Goal: Task Accomplishment & Management: Manage account settings

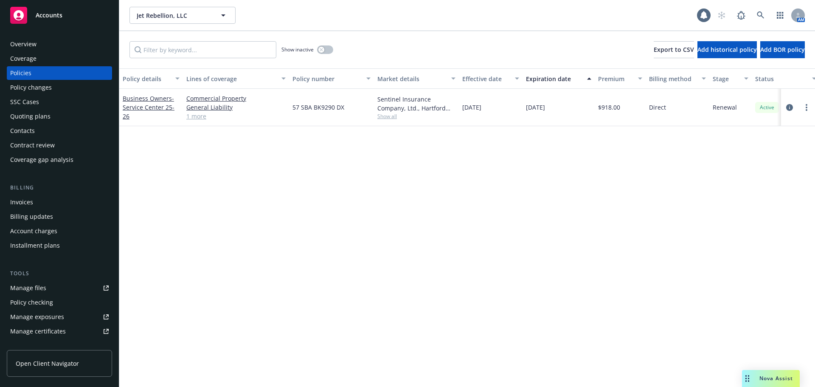
scroll to position [181, 0]
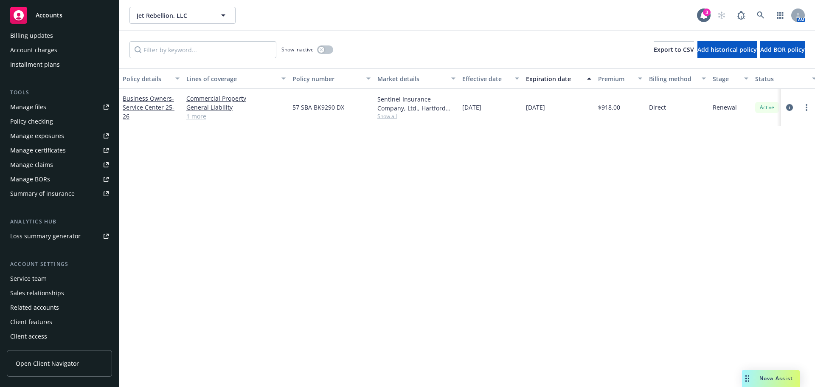
click at [39, 281] on div "Service team" at bounding box center [28, 279] width 36 height 14
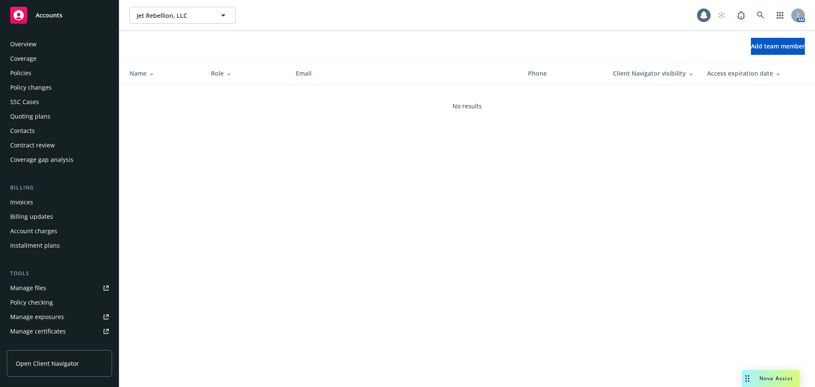
scroll to position [181, 0]
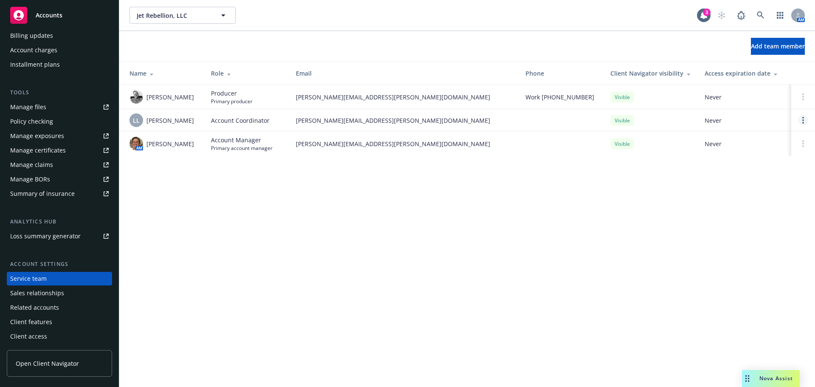
click at [806, 117] on link "Open options" at bounding box center [803, 120] width 10 height 10
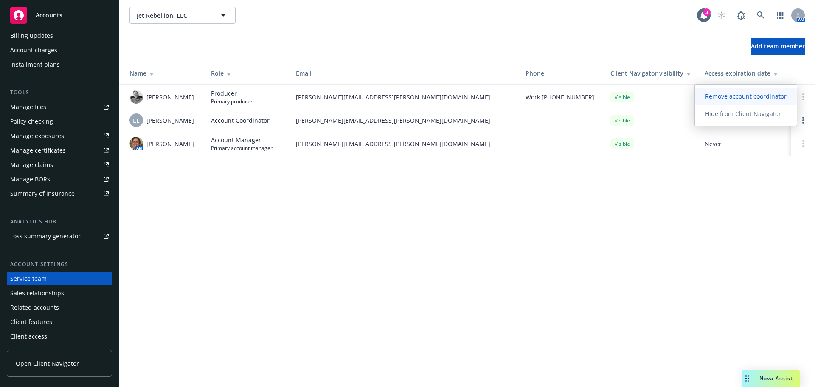
click at [744, 98] on span "Remove account coordinator" at bounding box center [746, 96] width 102 height 8
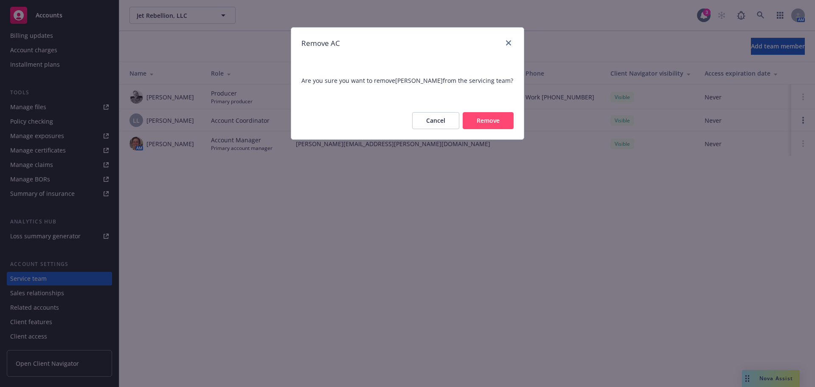
click at [499, 123] on button "Remove" at bounding box center [488, 120] width 51 height 17
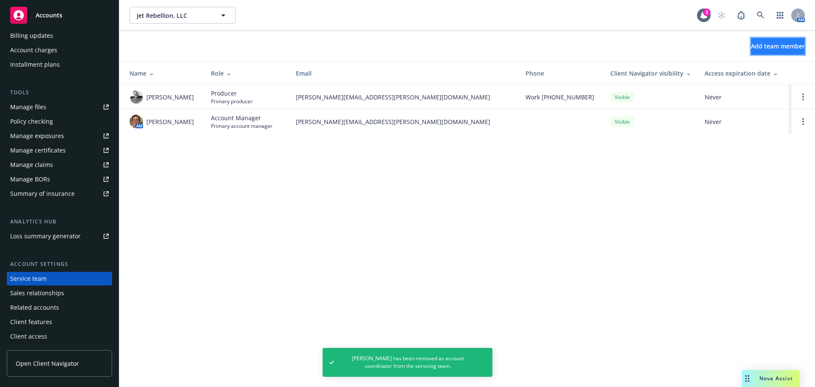
click at [759, 39] on button "Add team member" at bounding box center [778, 46] width 54 height 17
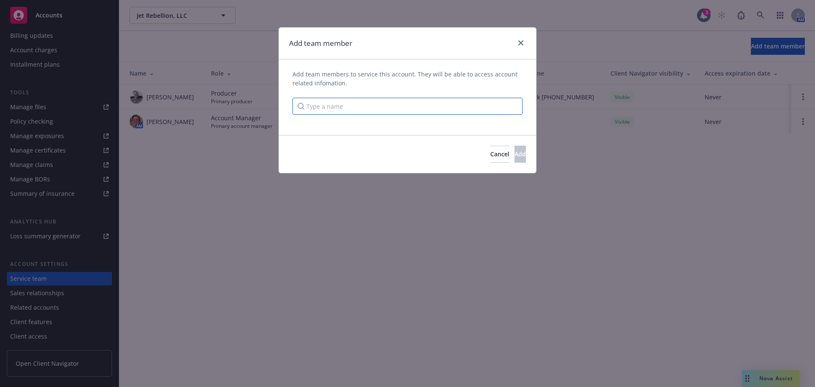
click at [363, 105] on input "Type a name" at bounding box center [407, 106] width 230 height 17
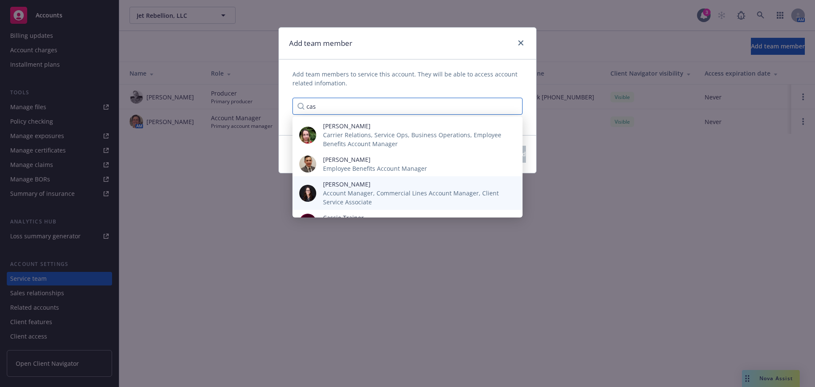
type input "cas"
click at [352, 190] on span "Account Manager, Commercial Lines Account Manager, Client Service Associate" at bounding box center [416, 197] width 186 height 18
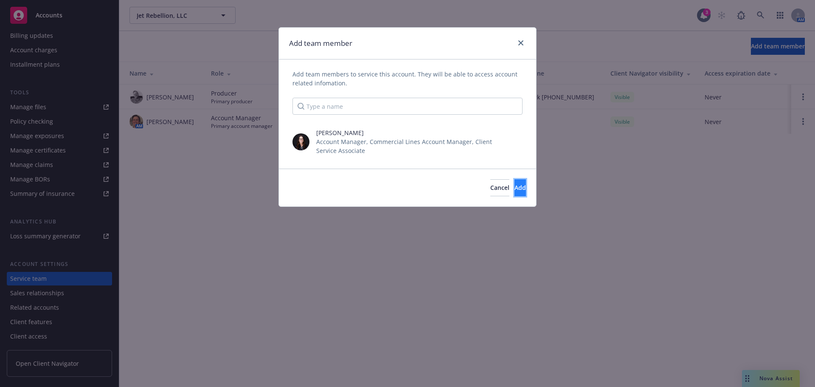
click at [514, 185] on span "Add" at bounding box center [519, 187] width 11 height 8
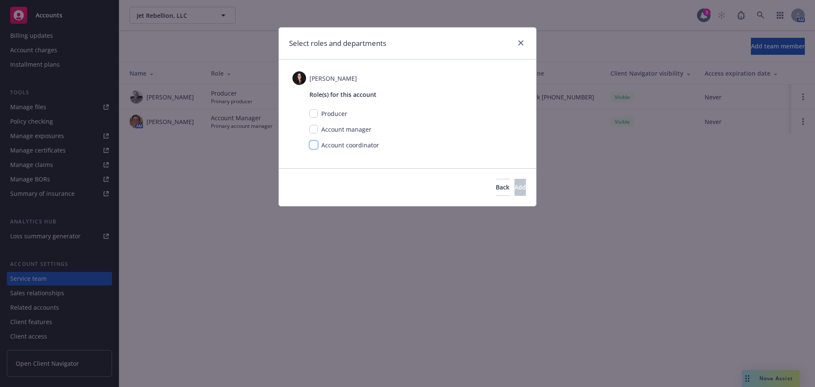
click at [316, 145] on input "checkbox" at bounding box center [313, 144] width 8 height 8
checkbox input "true"
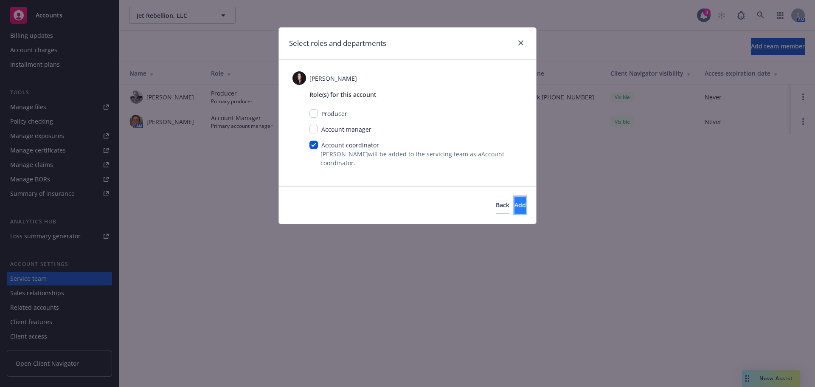
click at [514, 205] on span "Add" at bounding box center [519, 205] width 11 height 8
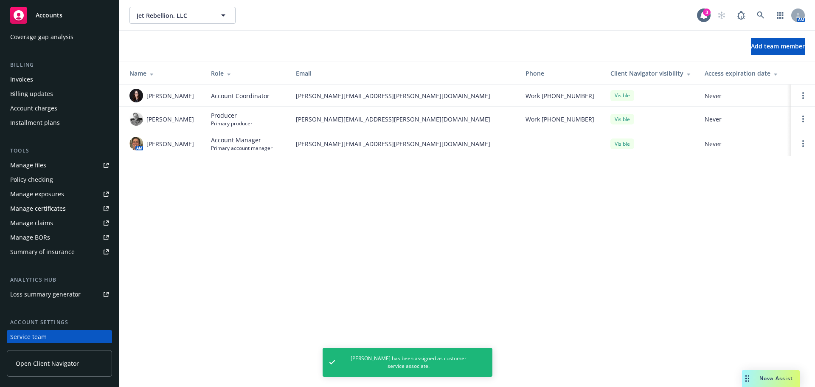
scroll to position [0, 0]
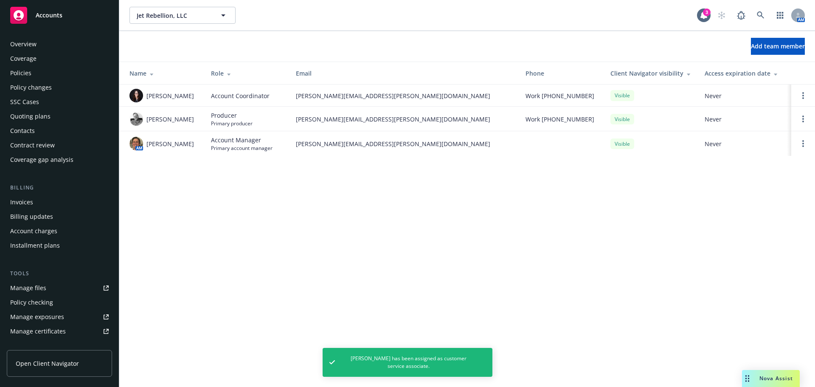
click at [22, 70] on div "Policies" at bounding box center [20, 73] width 21 height 14
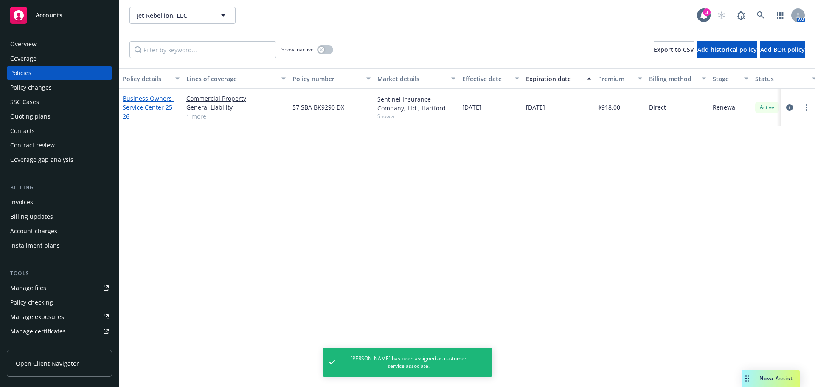
click at [164, 113] on span "- Service Center 25-26" at bounding box center [149, 107] width 52 height 26
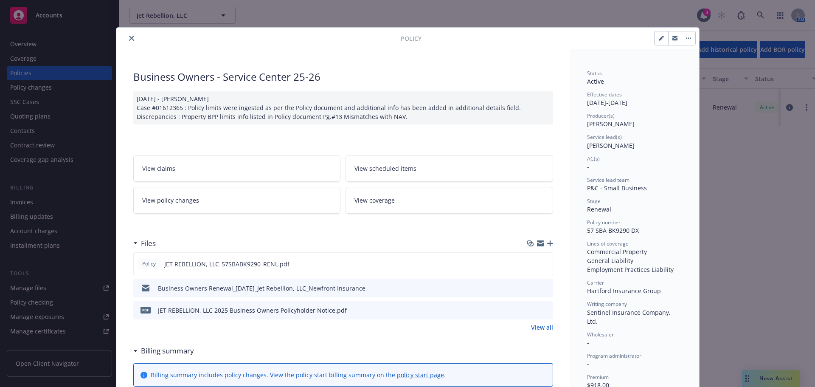
click at [654, 42] on button "button" at bounding box center [661, 38] width 14 height 14
select select "RENEWAL"
select select "12"
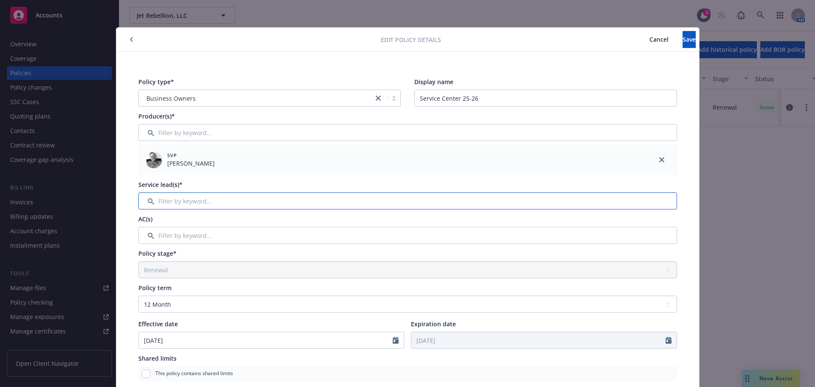
click at [192, 202] on input "Filter by keyword..." at bounding box center [407, 200] width 539 height 17
click at [193, 238] on input "Filter by keyword..." at bounding box center [407, 235] width 539 height 17
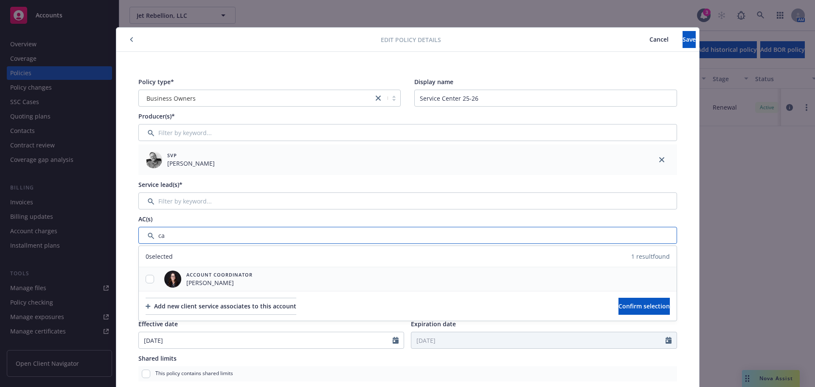
type input "ca"
click at [146, 281] on input "checkbox" at bounding box center [150, 279] width 8 height 8
checkbox input "true"
click at [635, 309] on span "Confirm selection" at bounding box center [643, 306] width 51 height 8
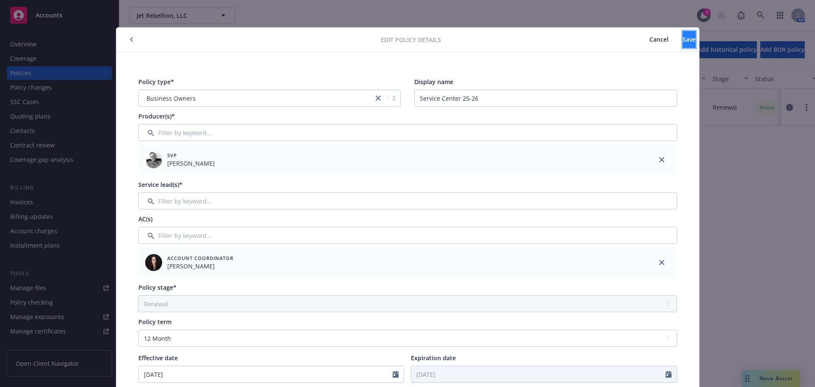
click at [682, 42] on button "Save" at bounding box center [688, 39] width 13 height 17
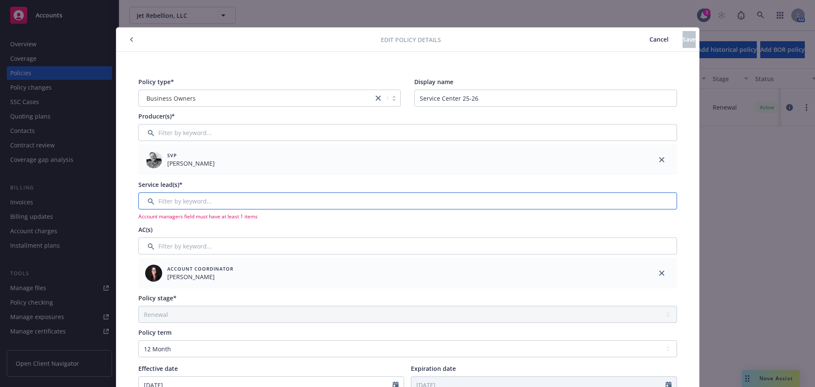
click at [259, 204] on input "Filter by keyword..." at bounding box center [407, 200] width 539 height 17
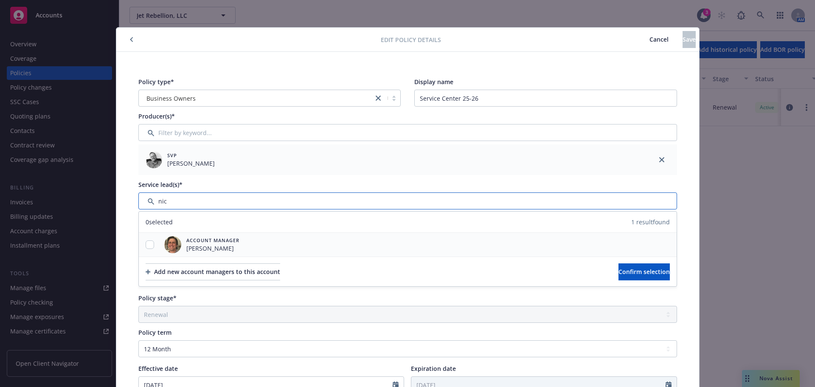
type input "nic"
click at [147, 242] on input "checkbox" at bounding box center [150, 244] width 8 height 8
checkbox input "true"
click at [618, 275] on button "Confirm selection" at bounding box center [643, 271] width 51 height 17
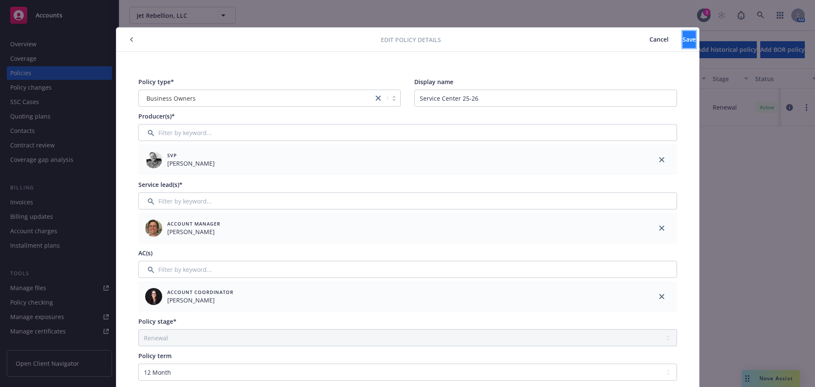
click at [682, 45] on button "Save" at bounding box center [688, 39] width 13 height 17
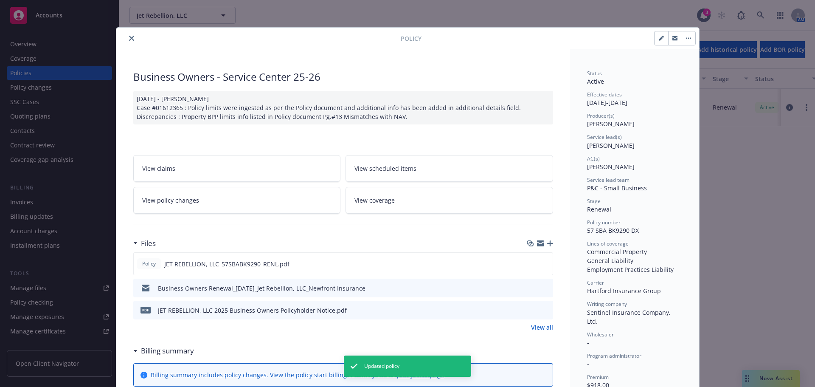
click at [129, 38] on icon "close" at bounding box center [131, 38] width 5 height 5
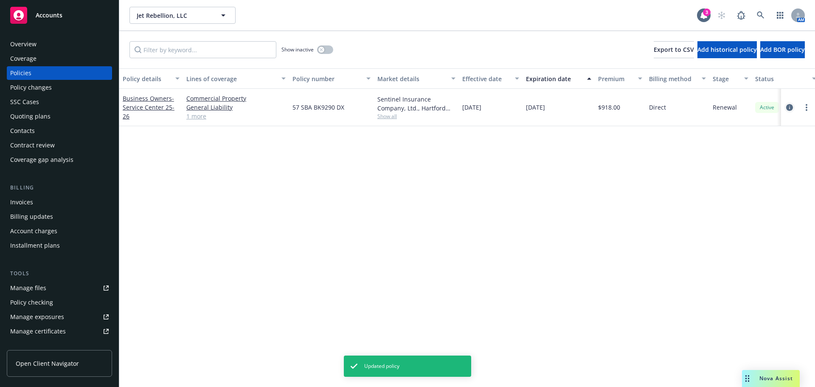
click at [786, 107] on icon "circleInformation" at bounding box center [789, 107] width 7 height 7
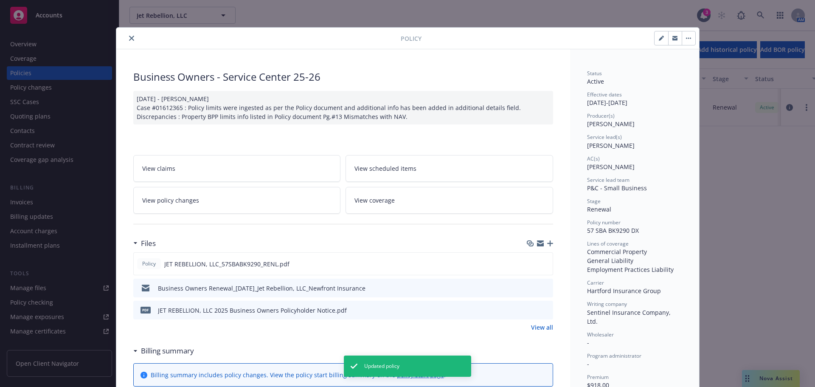
scroll to position [25, 0]
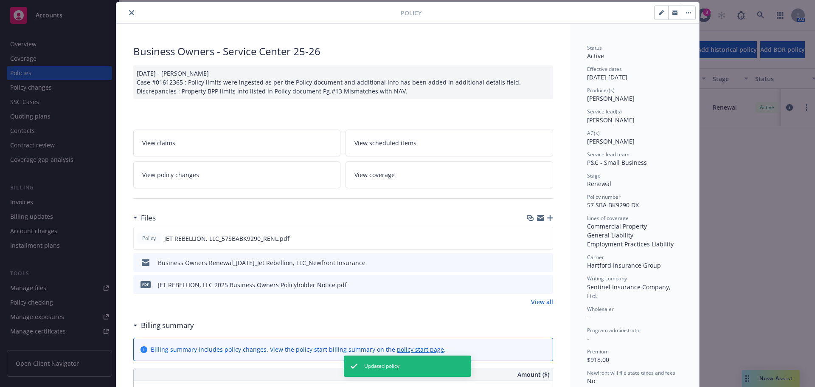
click at [659, 13] on icon "button" at bounding box center [661, 12] width 5 height 5
select select "RENEWAL"
select select "12"
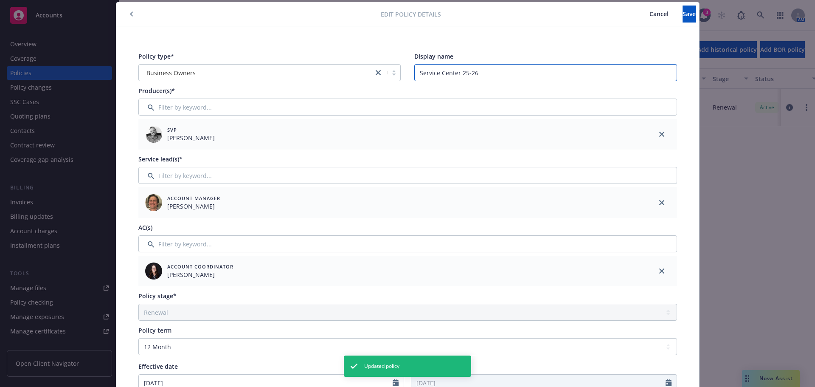
click at [479, 71] on input "Service Center 25-26" at bounding box center [545, 72] width 263 height 17
type input "Service Center"
click at [682, 15] on span "Save" at bounding box center [688, 14] width 13 height 8
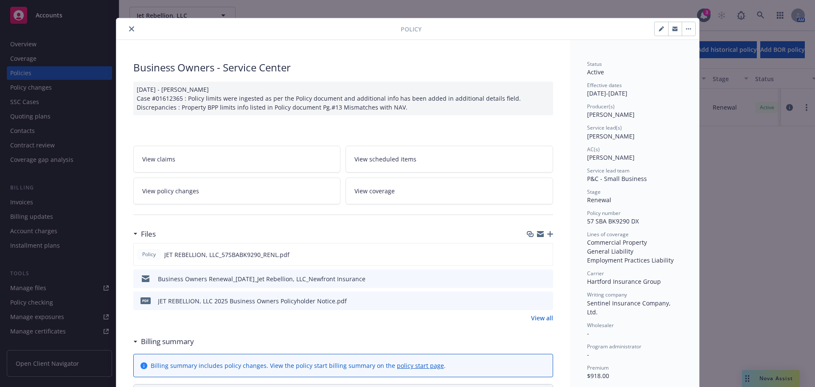
scroll to position [0, 0]
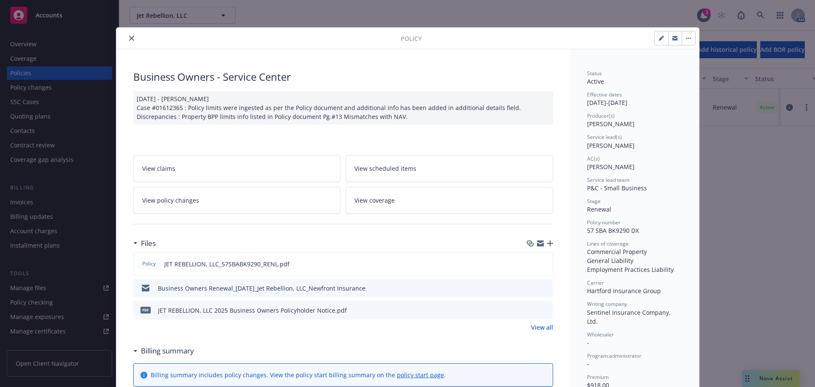
click at [129, 37] on icon "close" at bounding box center [131, 38] width 5 height 5
